Goal: Task Accomplishment & Management: Manage account settings

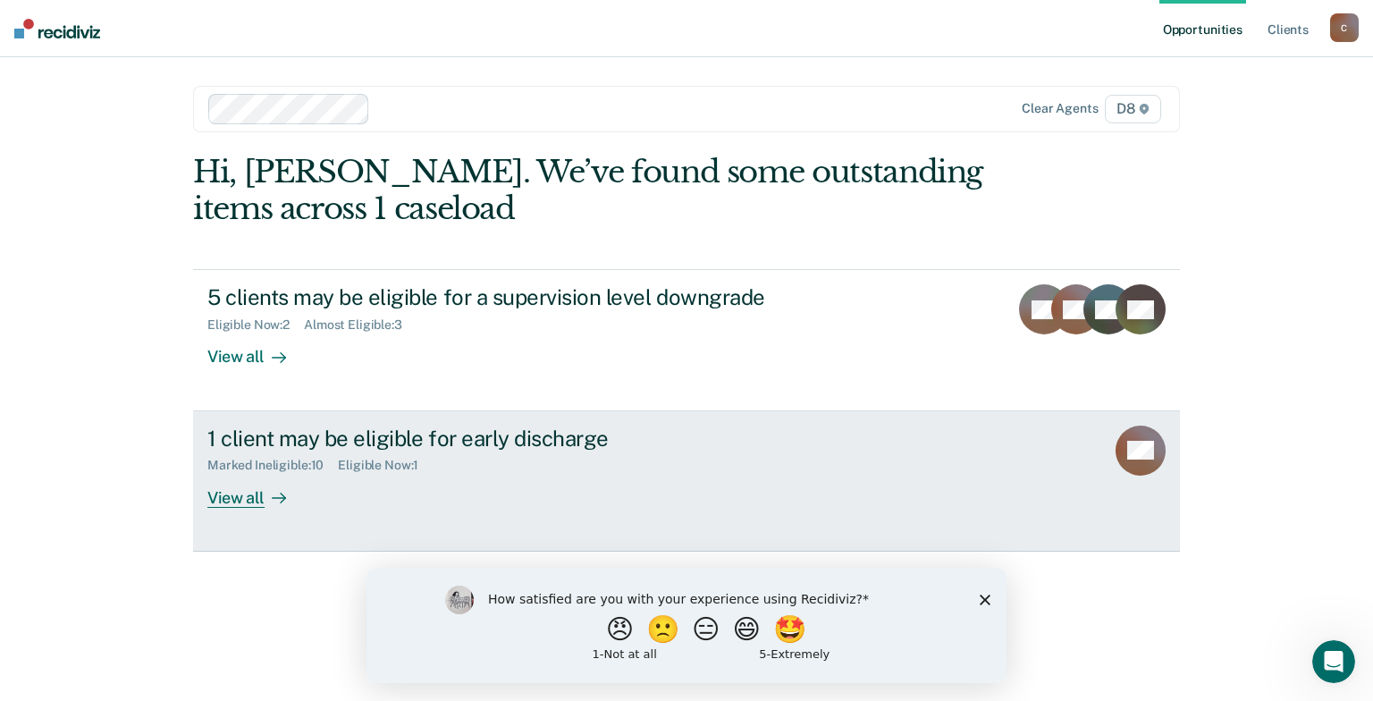
click at [252, 508] on div "View all" at bounding box center [257, 490] width 100 height 35
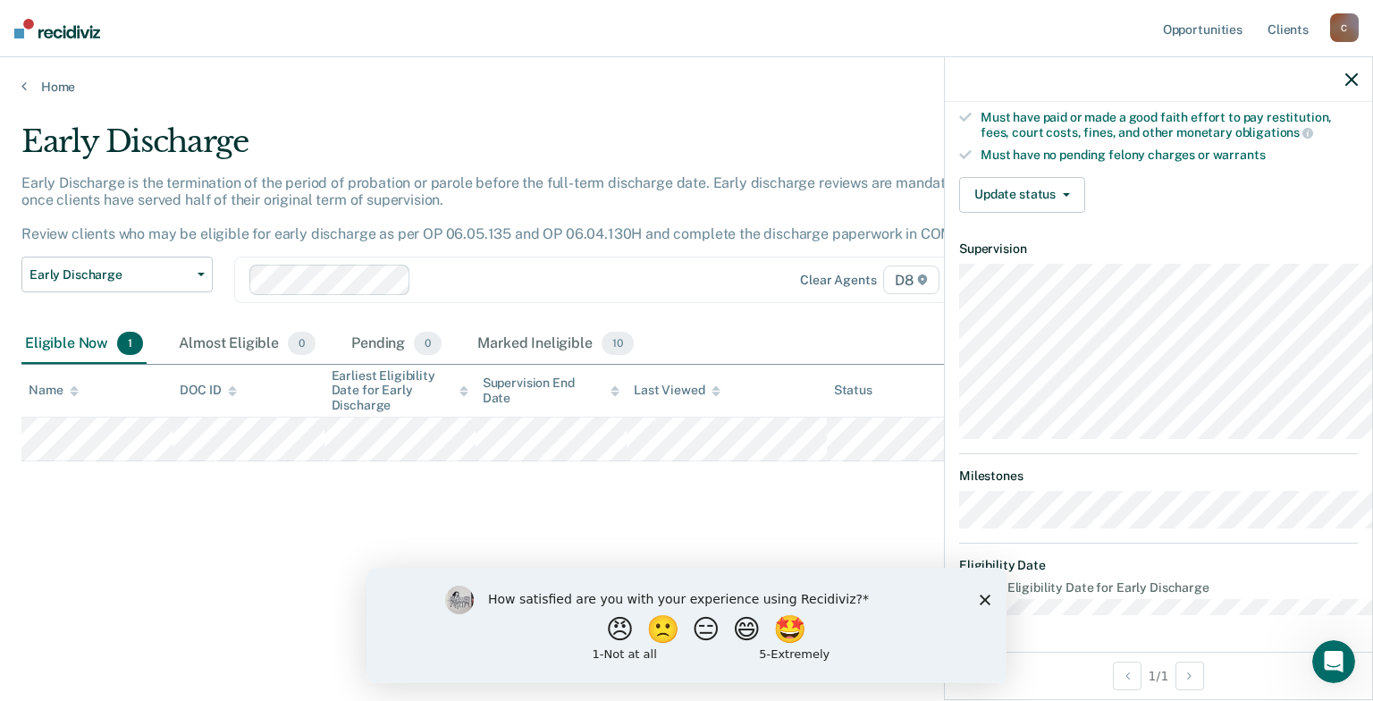
scroll to position [433, 0]
click at [977, 598] on div "How satisfied are you with your experience using Recidiviz? 😠 🙁 😑 😄 🤩 1 - Not a…" at bounding box center [686, 624] width 640 height 115
click at [983, 598] on polygon "Close survey" at bounding box center [984, 598] width 11 height 11
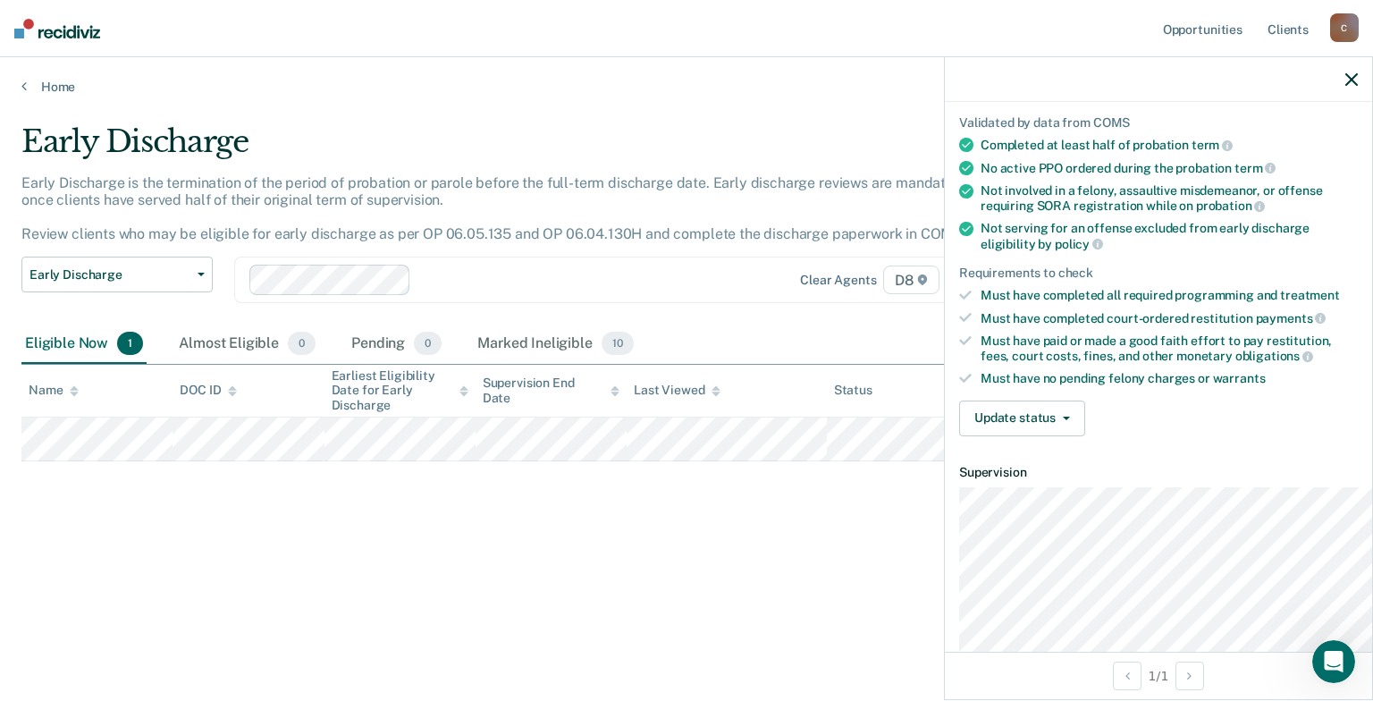
scroll to position [99, 0]
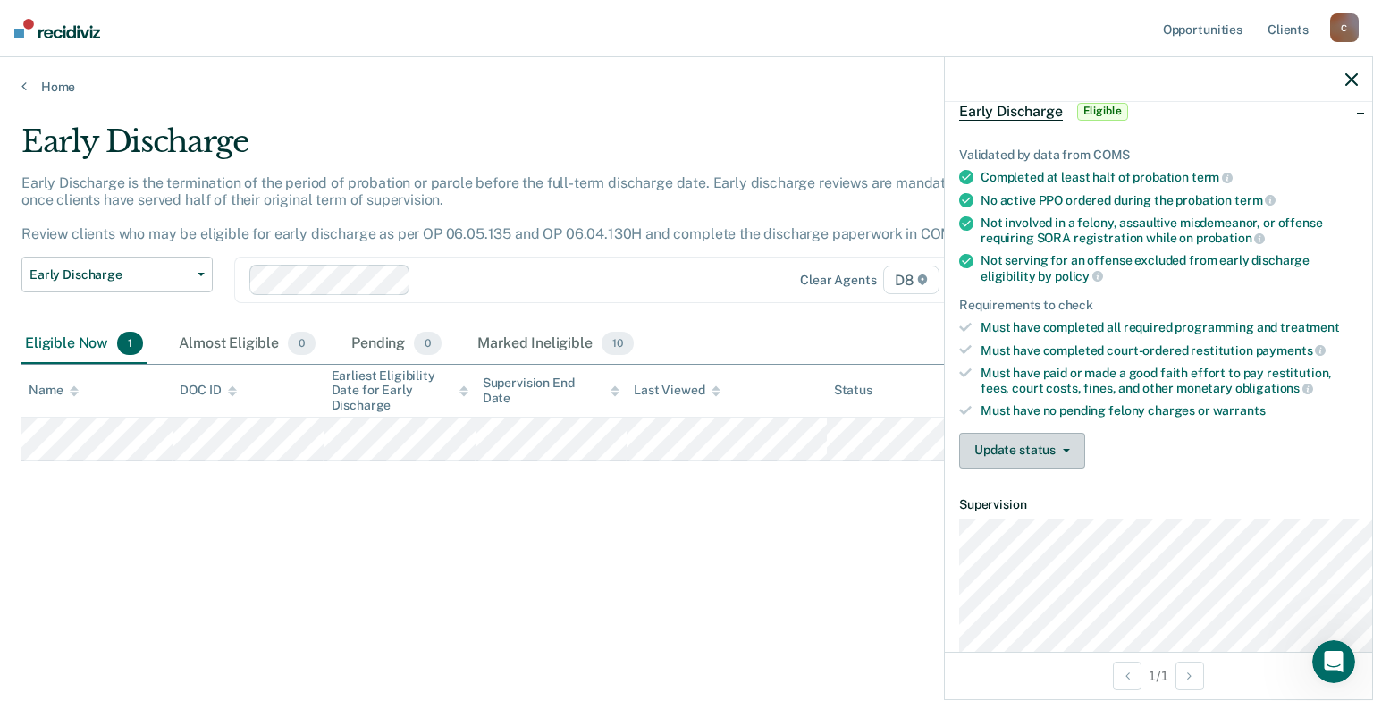
click at [1055, 452] on span "button" at bounding box center [1062, 451] width 14 height 4
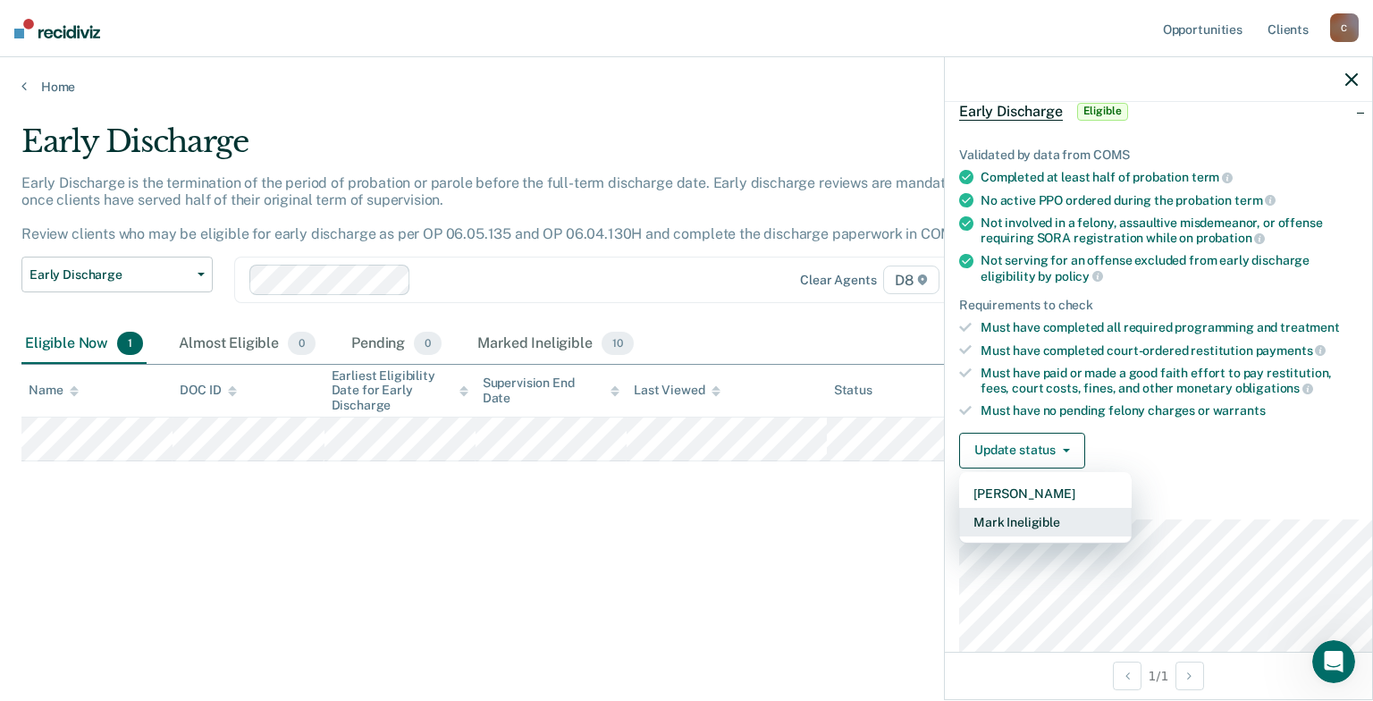
click at [978, 536] on button "Mark Ineligible" at bounding box center [1045, 522] width 172 height 29
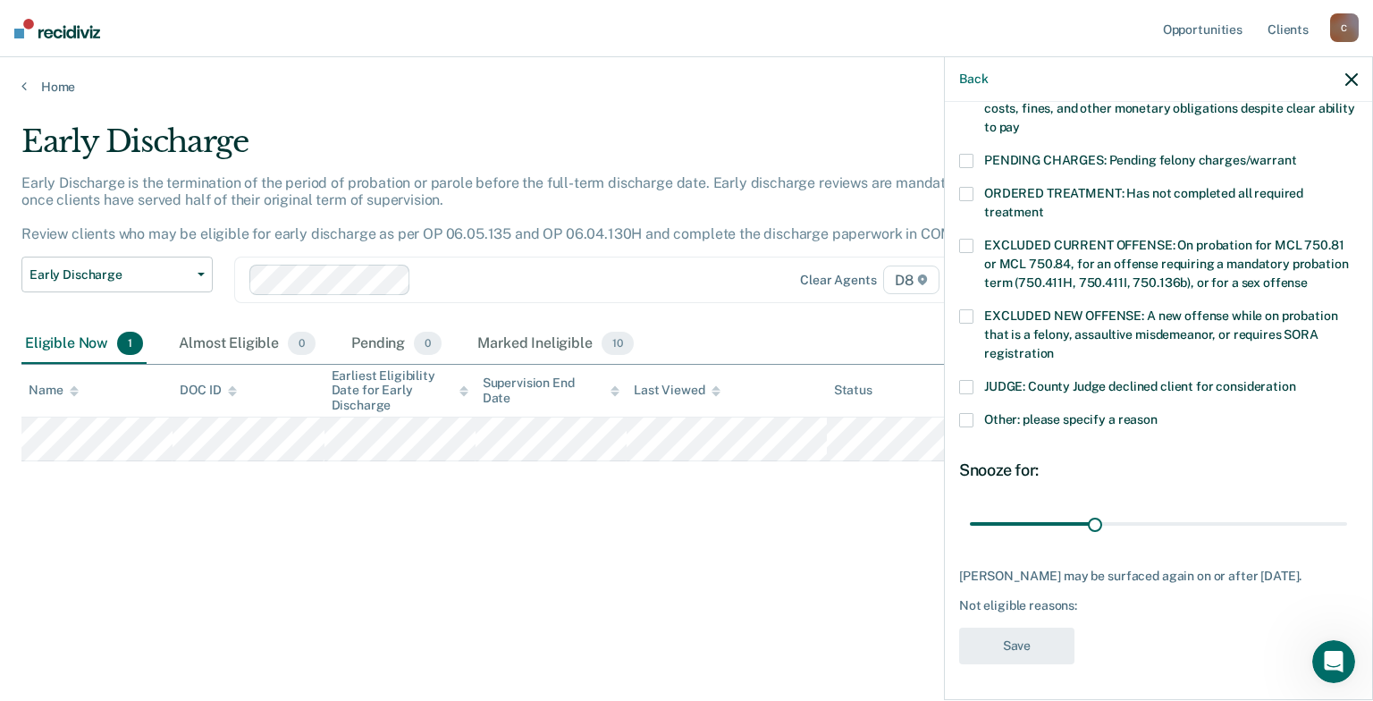
scroll to position [628, 0]
drag, startPoint x: 1065, startPoint y: 484, endPoint x: 1372, endPoint y: 510, distance: 307.6
type input "90"
click at [1347, 510] on input "range" at bounding box center [1158, 523] width 377 height 31
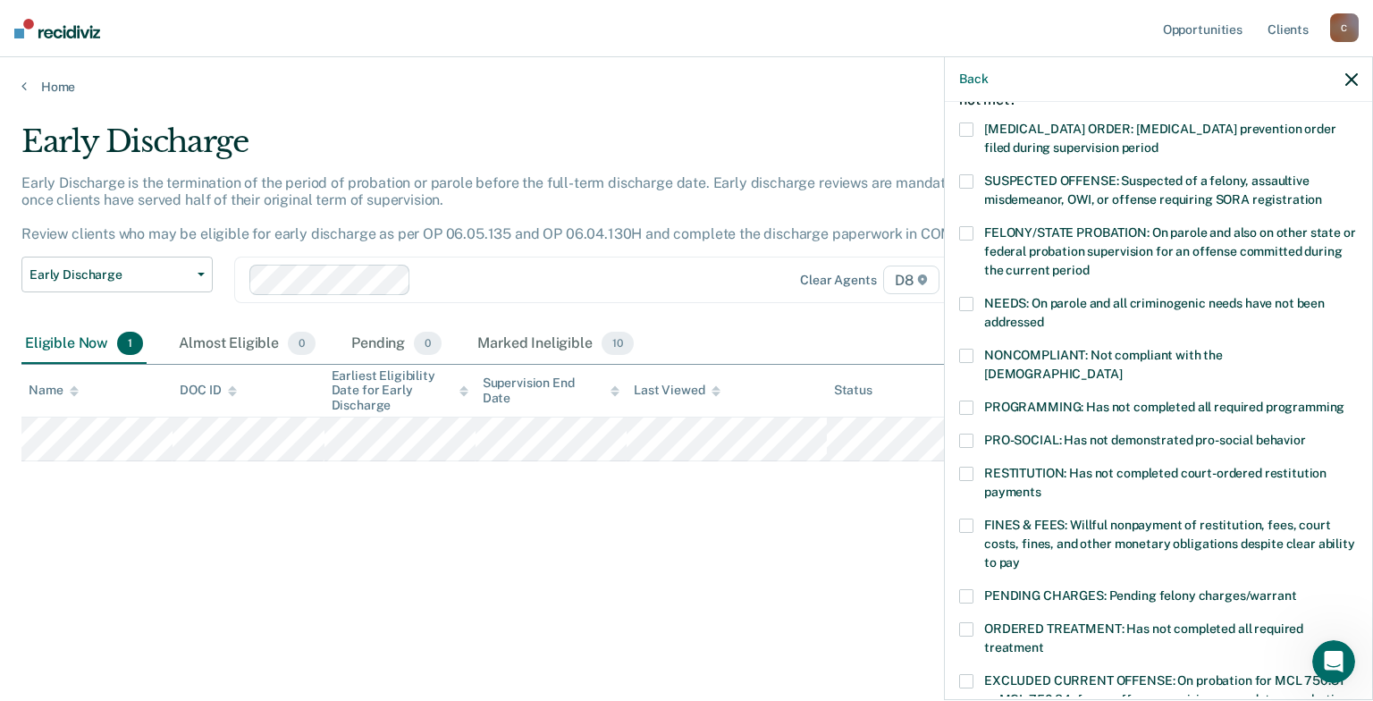
scroll to position [118, 0]
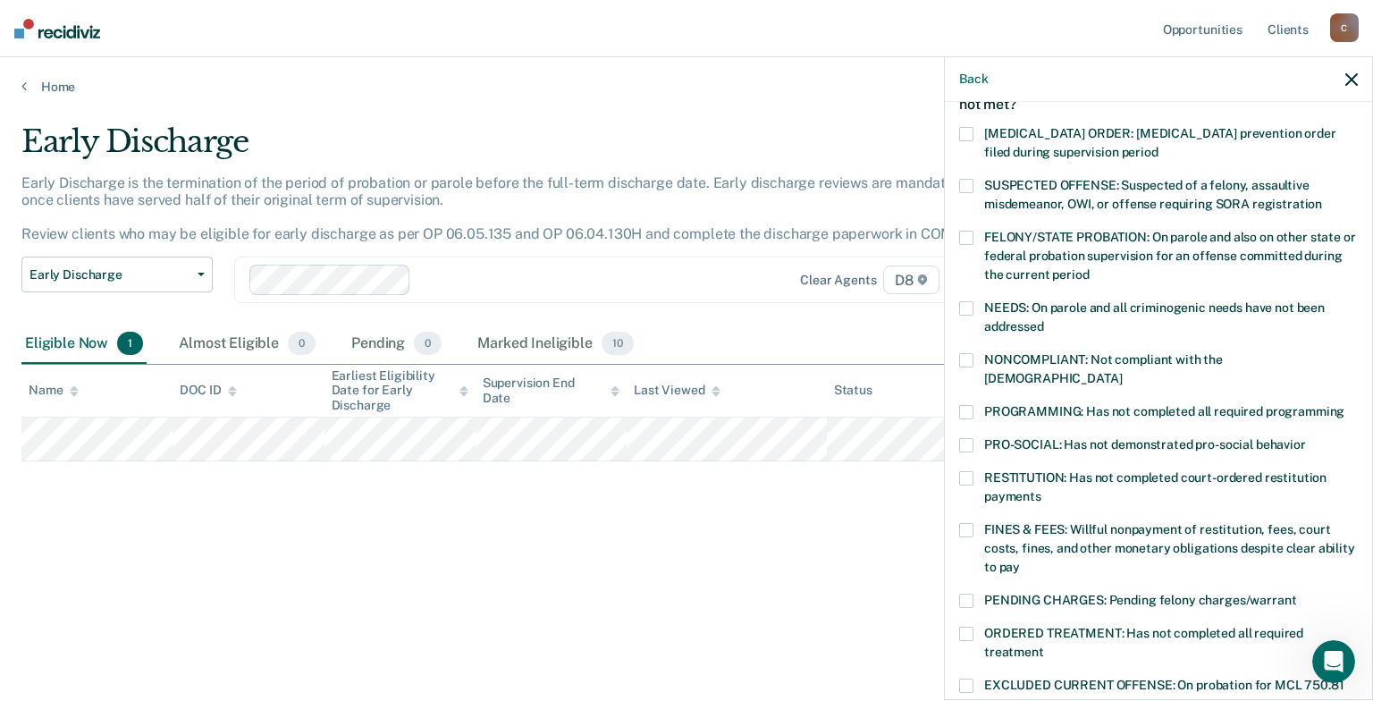
click at [959, 419] on span at bounding box center [966, 412] width 14 height 14
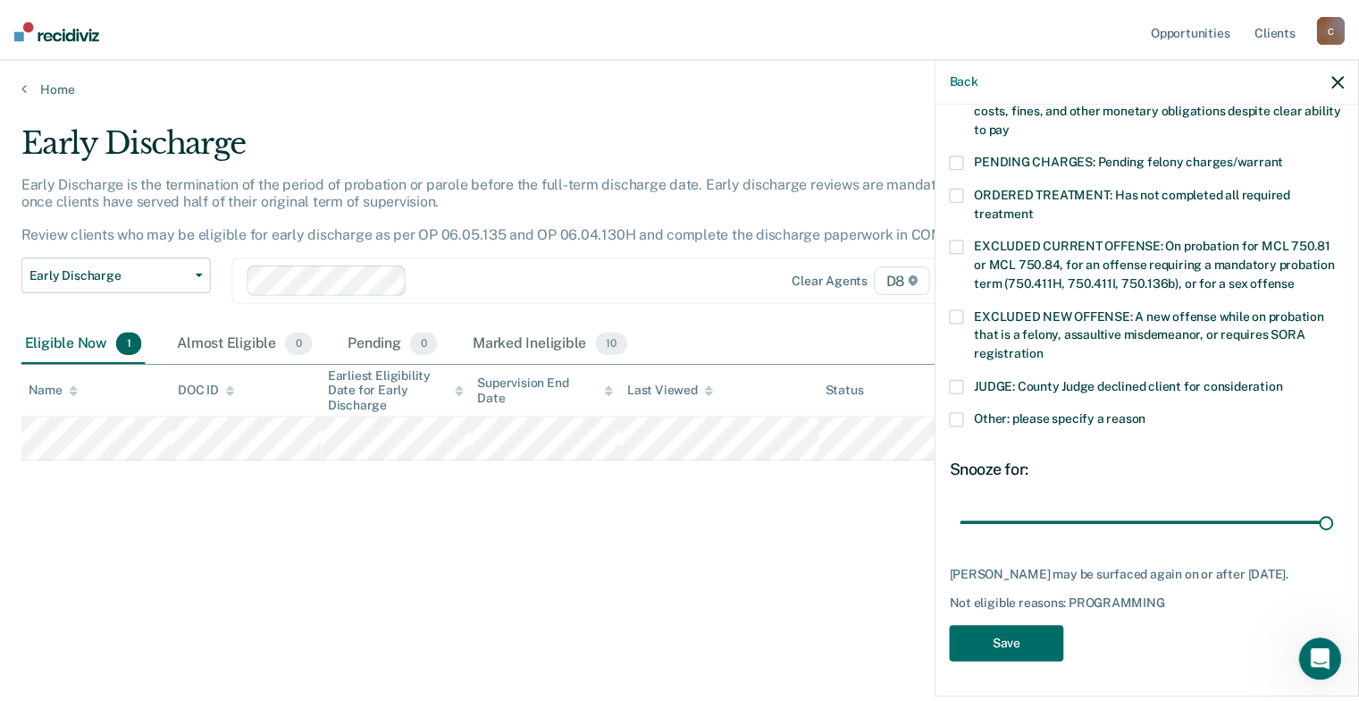
scroll to position [628, 0]
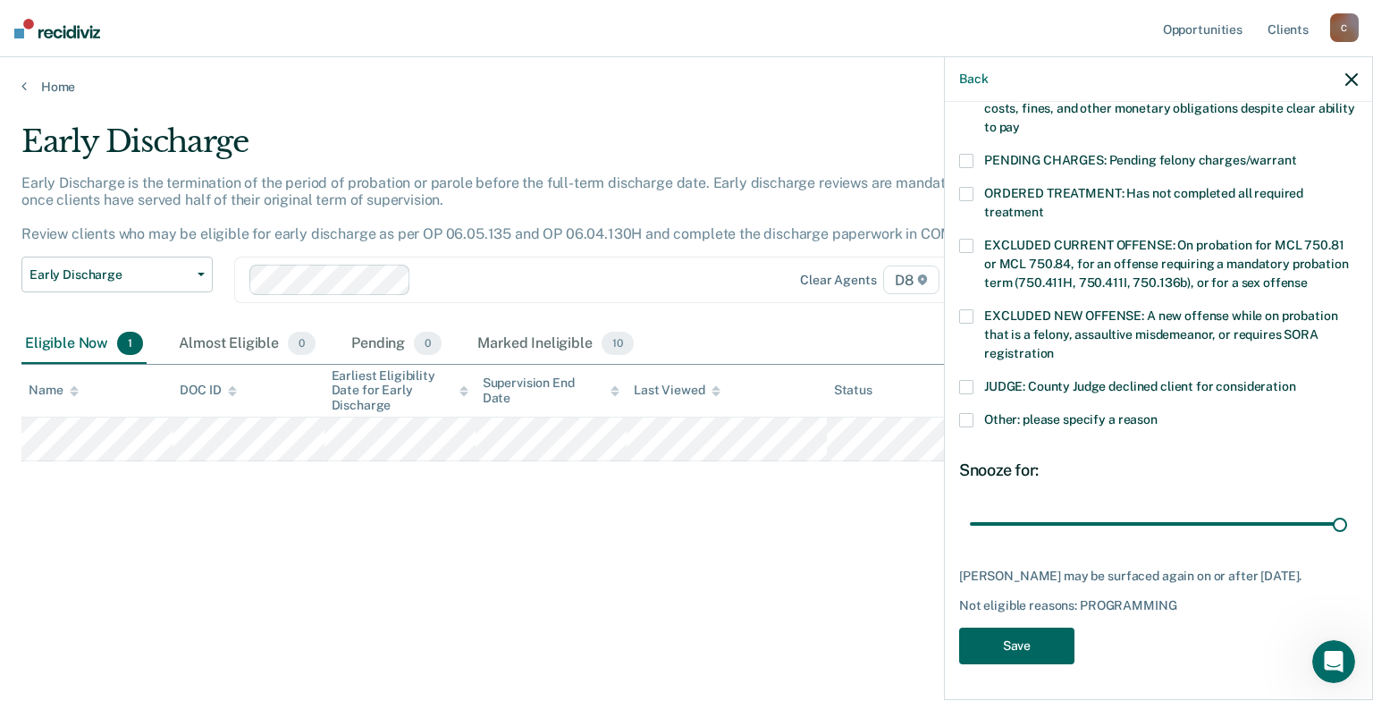
click at [959, 645] on button "Save" at bounding box center [1016, 645] width 115 height 37
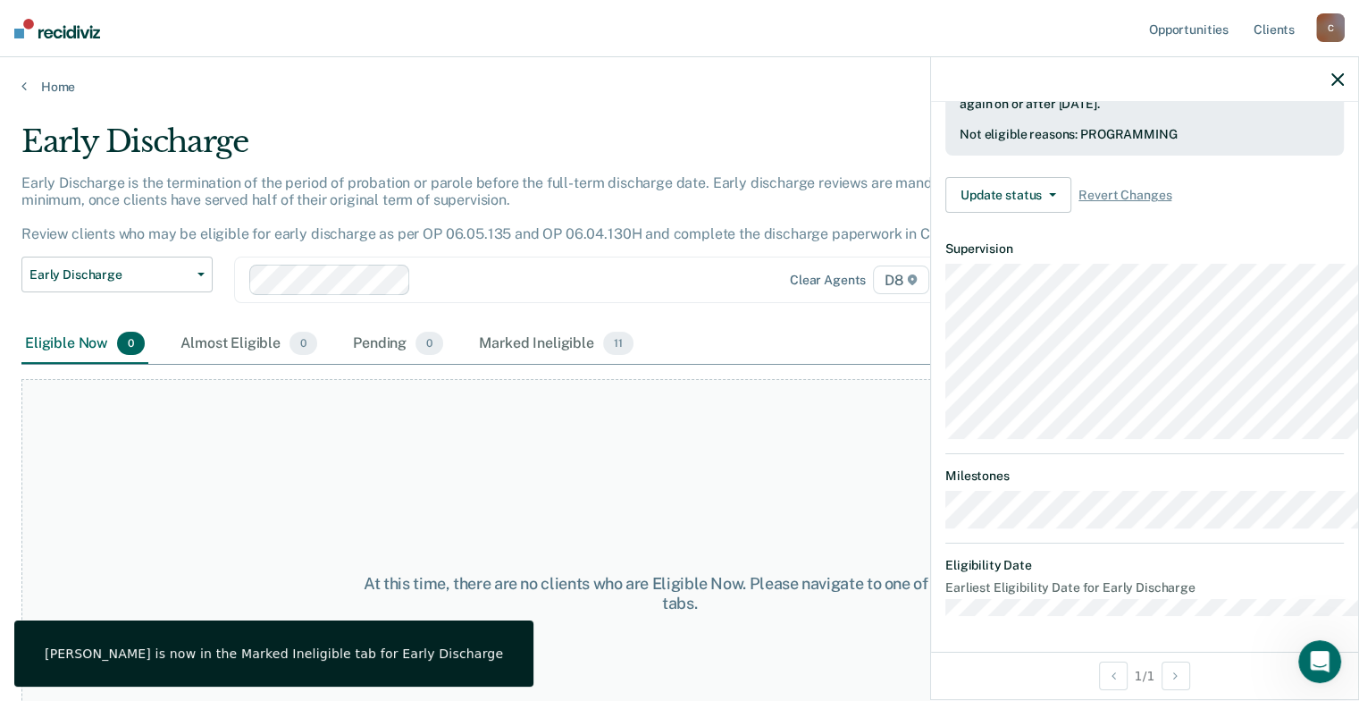
scroll to position [583, 0]
click at [204, 276] on icon "button" at bounding box center [200, 275] width 7 height 4
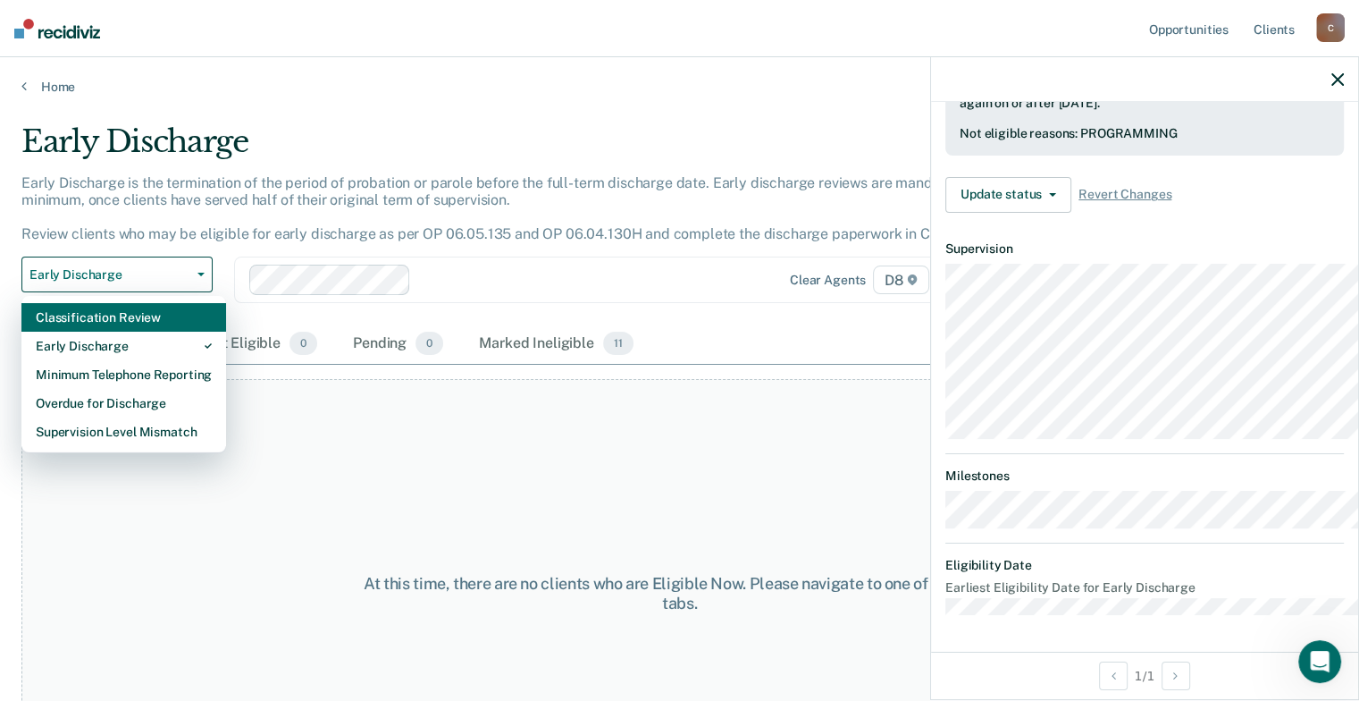
click at [132, 332] on div "Classification Review" at bounding box center [124, 317] width 176 height 29
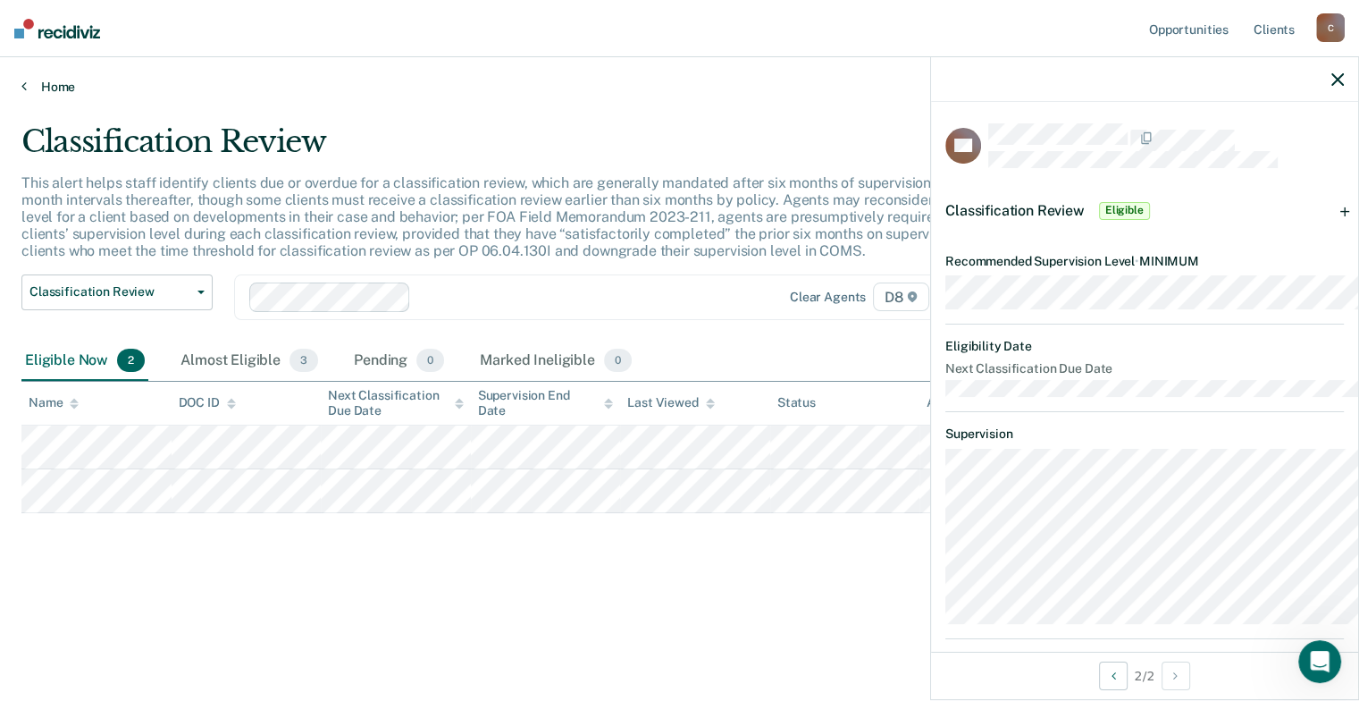
click at [64, 95] on link "Home" at bounding box center [679, 87] width 1316 height 16
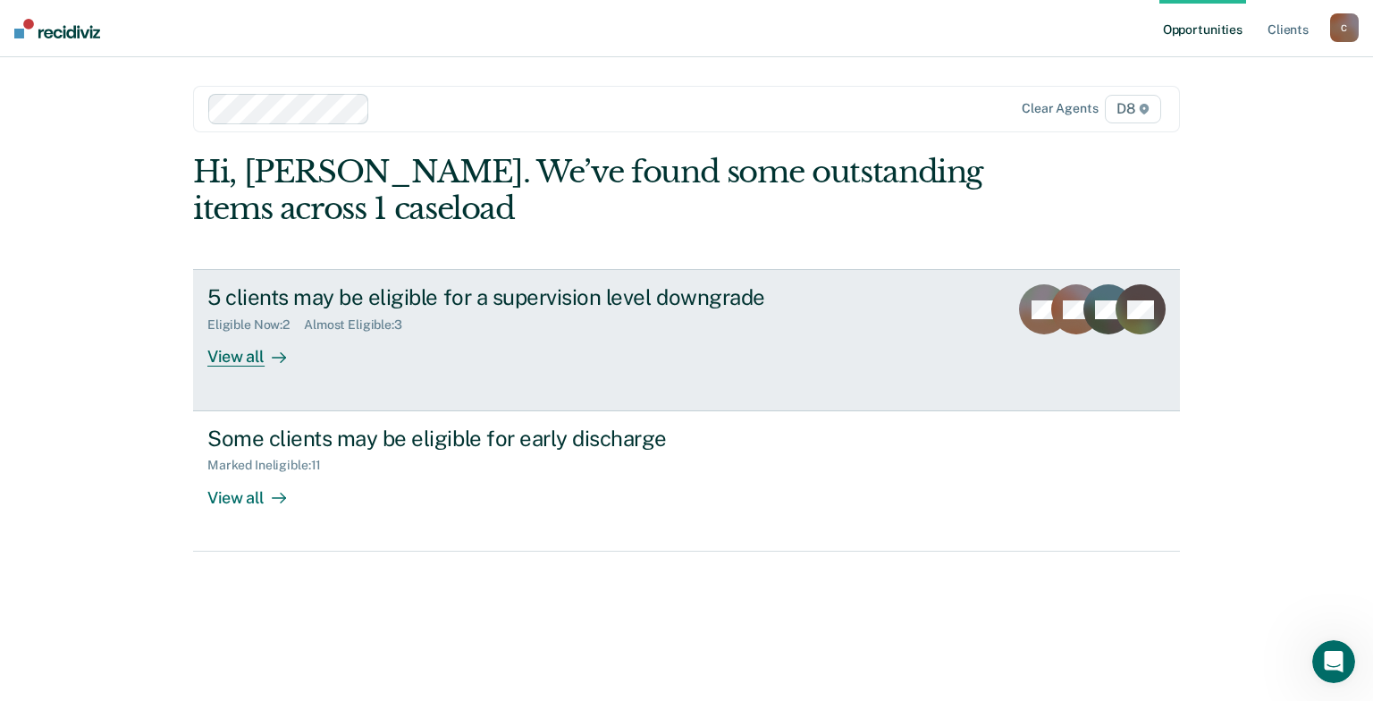
click at [253, 367] on div "View all" at bounding box center [257, 349] width 100 height 35
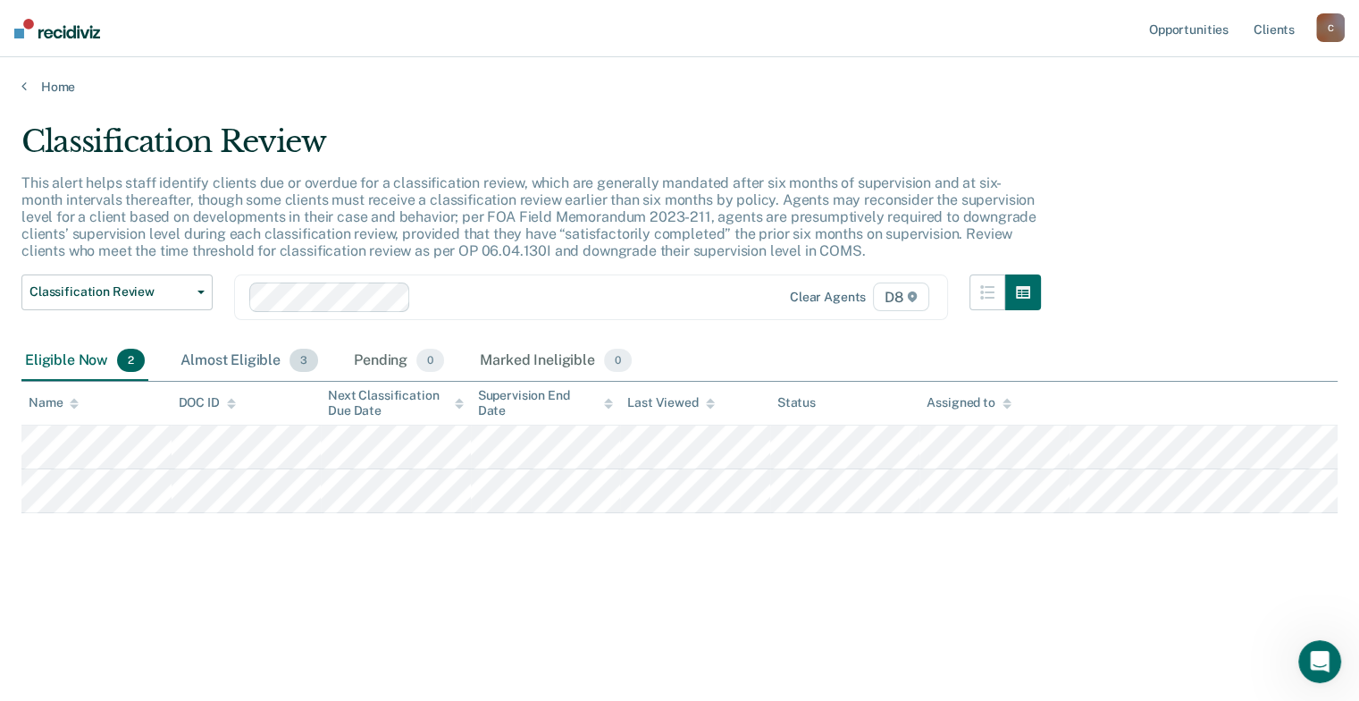
click at [281, 381] on div "Almost Eligible 3" at bounding box center [249, 360] width 145 height 39
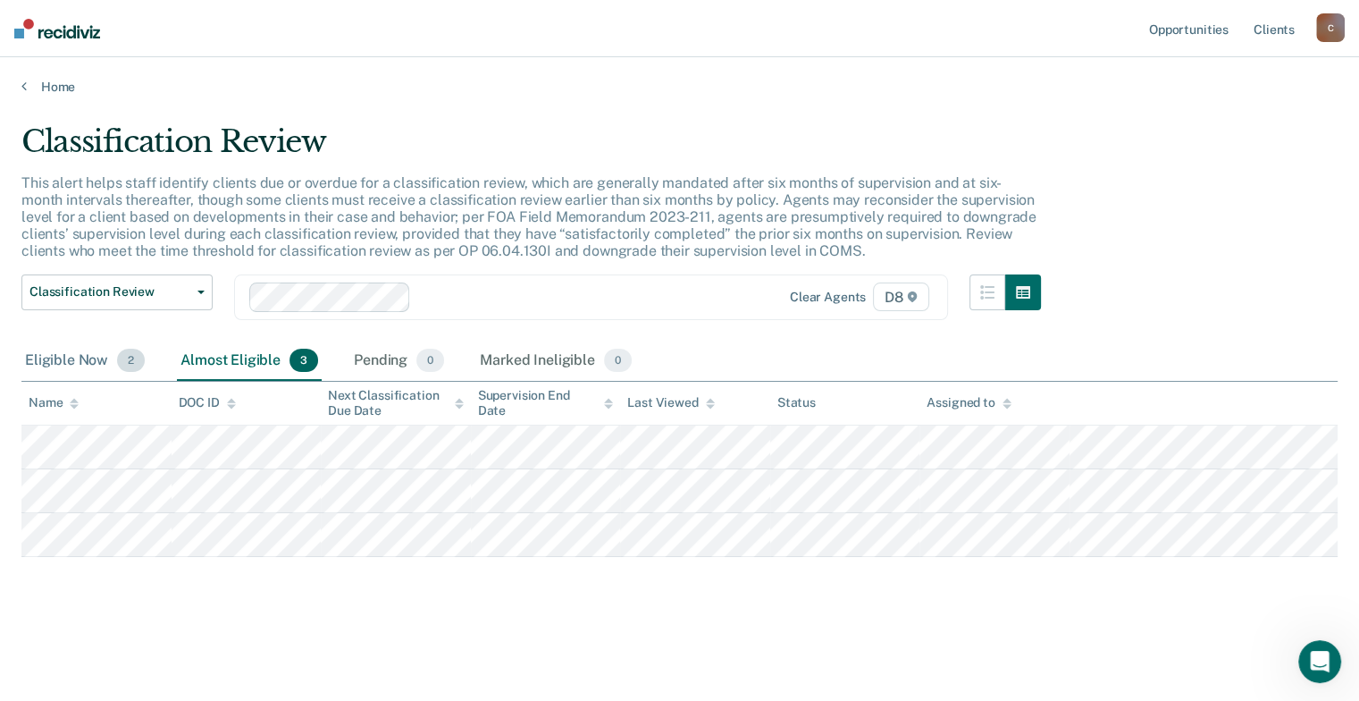
click at [69, 381] on div "Eligible Now 2" at bounding box center [84, 360] width 127 height 39
